Goal: Information Seeking & Learning: Learn about a topic

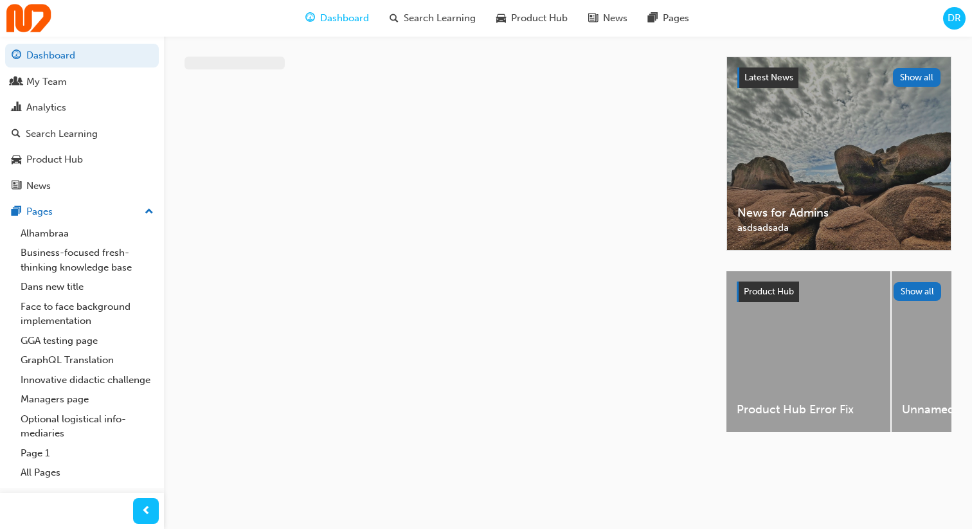
click at [955, 21] on span "DR" at bounding box center [953, 18] width 13 height 15
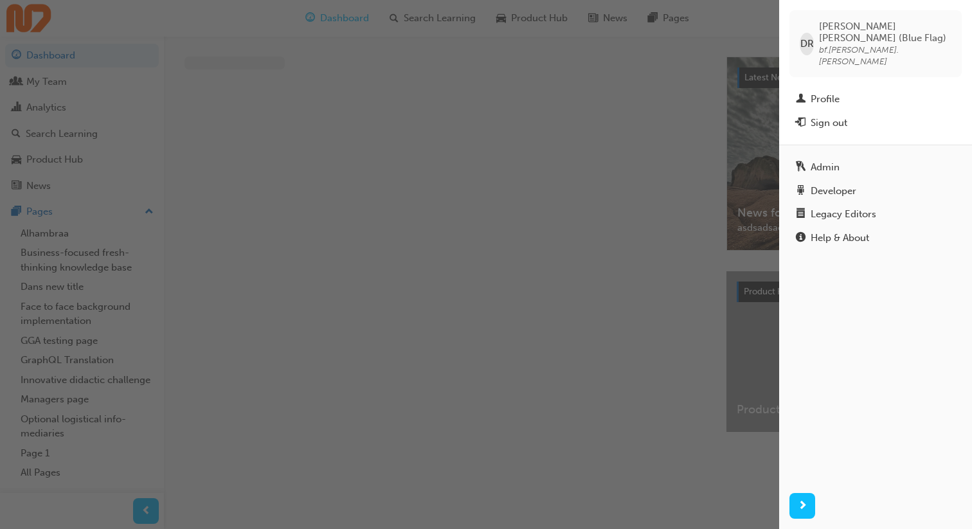
click at [606, 155] on div "button" at bounding box center [389, 264] width 779 height 529
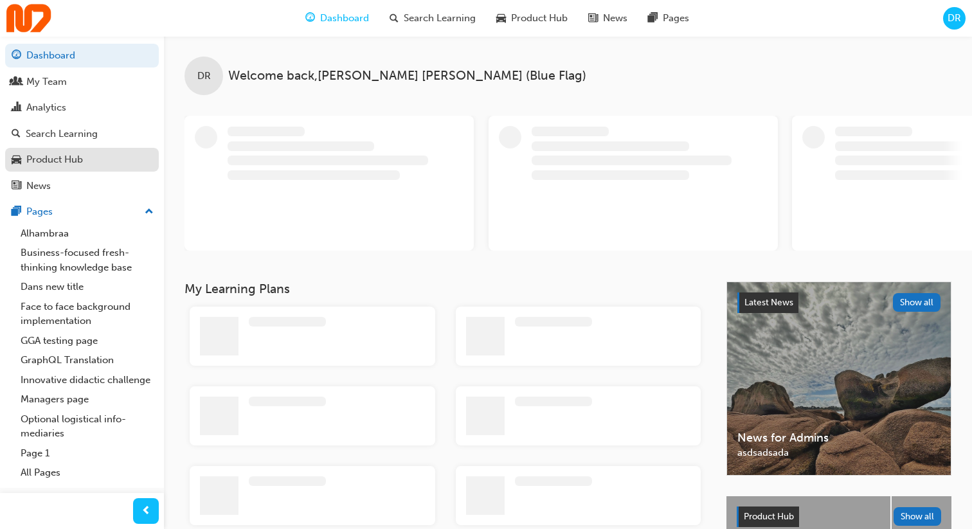
click at [100, 161] on div "Product Hub" at bounding box center [82, 160] width 141 height 16
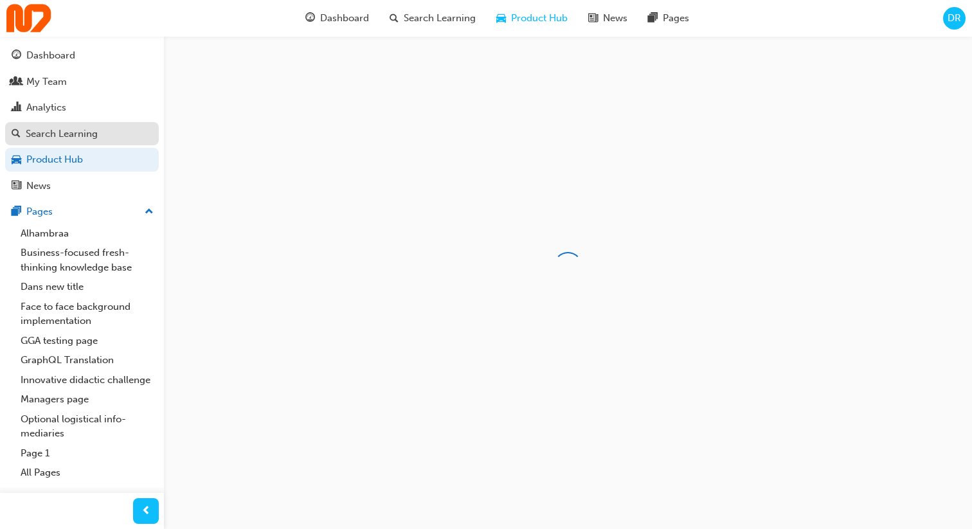
click at [108, 138] on div "Search Learning" at bounding box center [82, 134] width 141 height 16
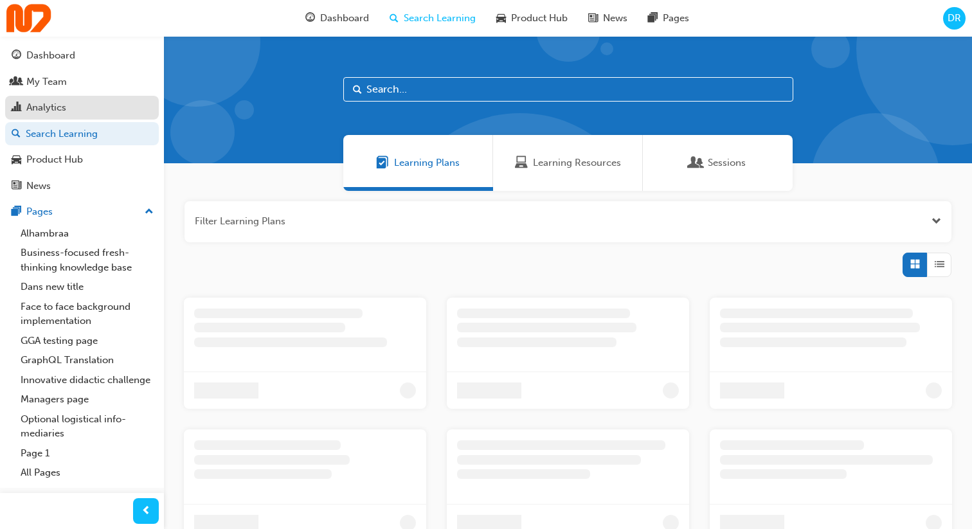
click at [98, 103] on div "Analytics" at bounding box center [82, 108] width 141 height 16
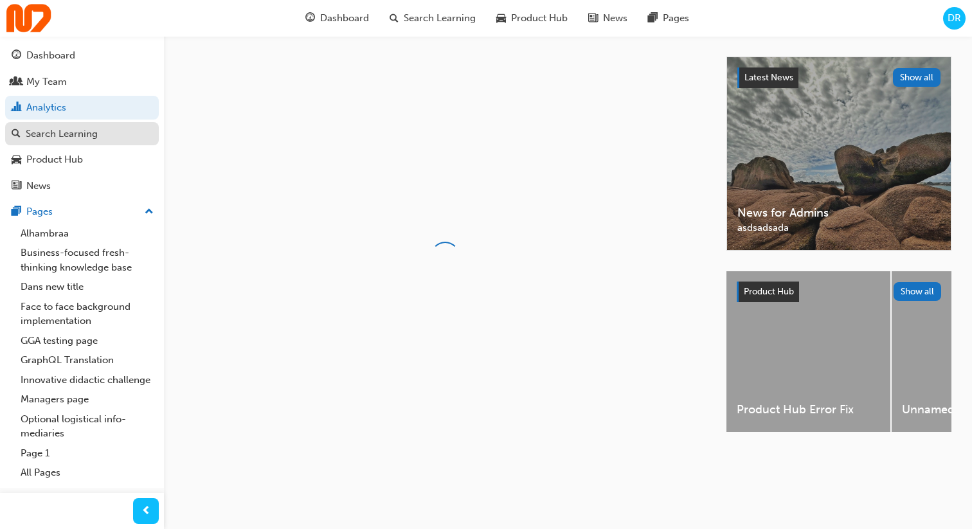
click at [109, 138] on div "Search Learning" at bounding box center [82, 134] width 141 height 16
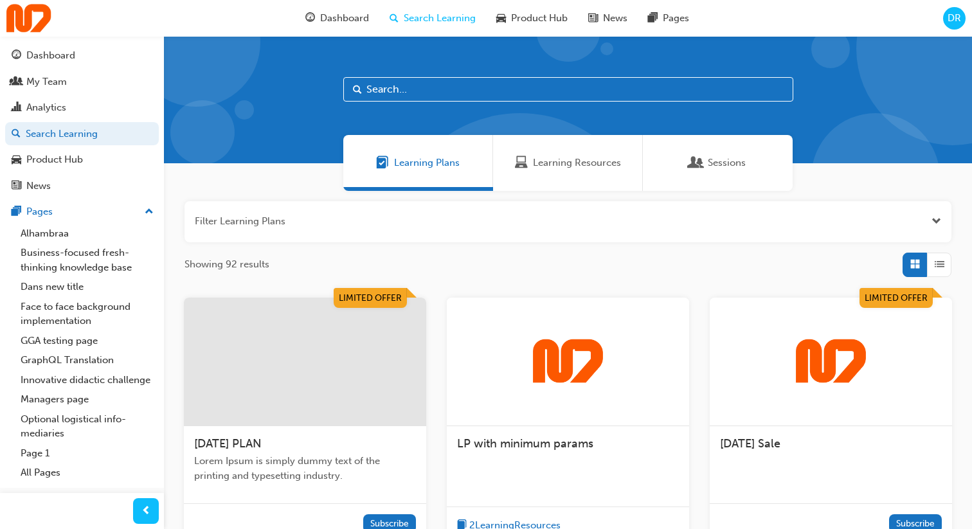
click at [943, 22] on div "DR" at bounding box center [954, 18] width 22 height 22
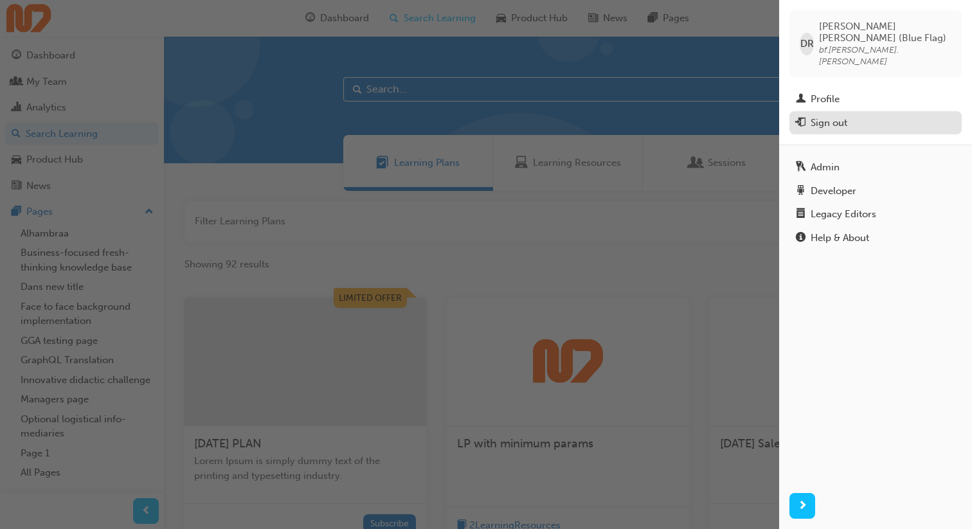
click at [852, 115] on div "Sign out" at bounding box center [875, 123] width 159 height 16
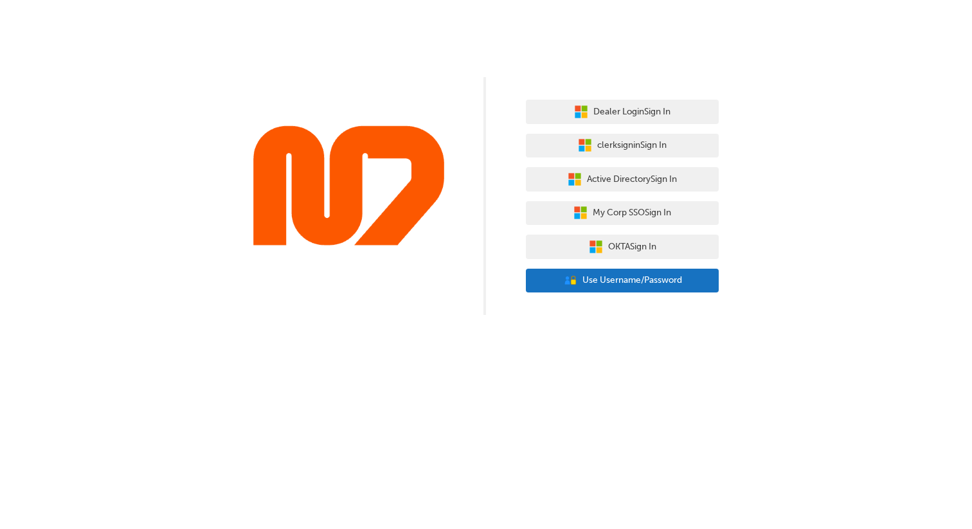
click at [627, 289] on button "User Authentication Icon - Blue Person, Gold Lock Use Username/Password" at bounding box center [622, 281] width 193 height 24
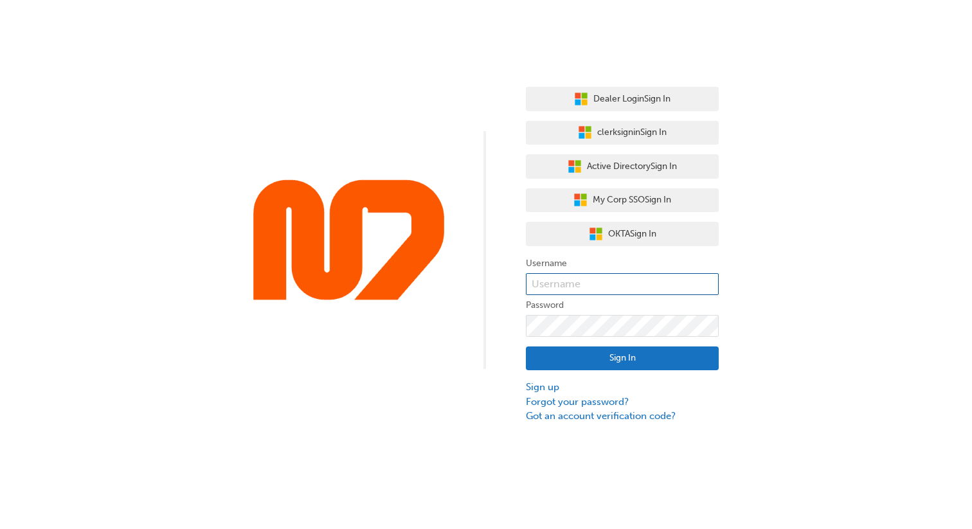
click at [590, 292] on input "text" at bounding box center [622, 284] width 193 height 22
type input "bf.[PERSON_NAME].[PERSON_NAME]"
click button "Sign In" at bounding box center [622, 358] width 193 height 24
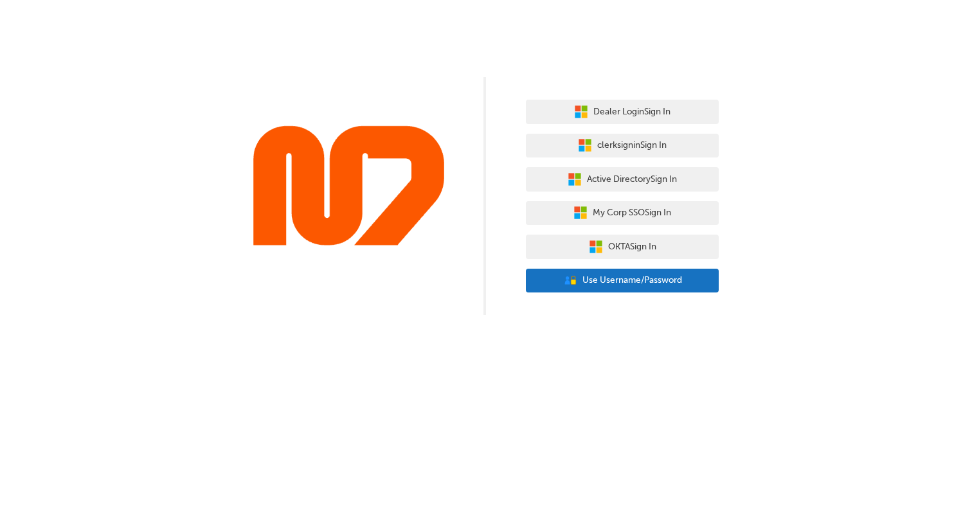
click at [654, 292] on button "User Authentication Icon - Blue Person, Gold Lock Use Username/Password" at bounding box center [622, 281] width 193 height 24
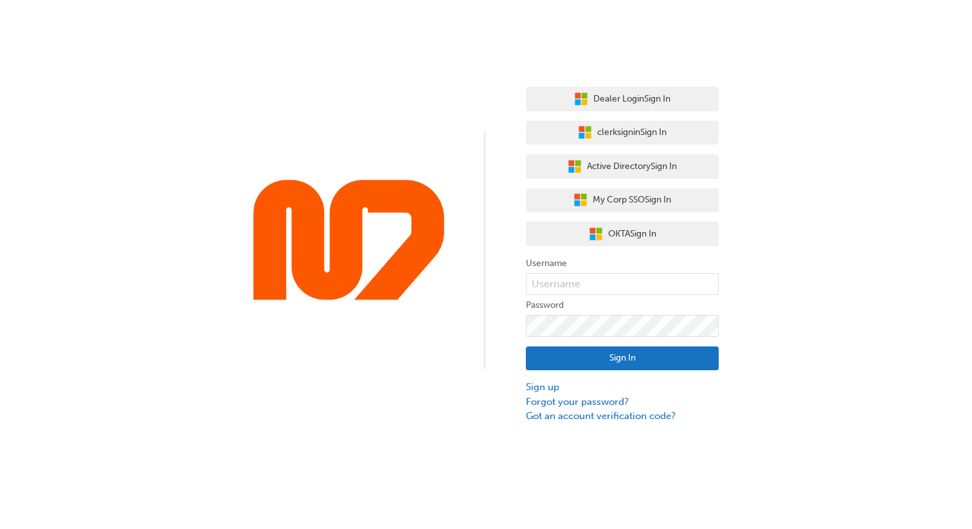
click at [633, 271] on form "Username Password Sign In Sign up Forgot your password? Got an account verifica…" at bounding box center [622, 340] width 193 height 168
click at [632, 283] on input "text" at bounding box center [622, 284] width 193 height 22
type input "bf.[PERSON_NAME].[PERSON_NAME]"
click button "Sign In" at bounding box center [622, 358] width 193 height 24
